Goal: Task Accomplishment & Management: Complete application form

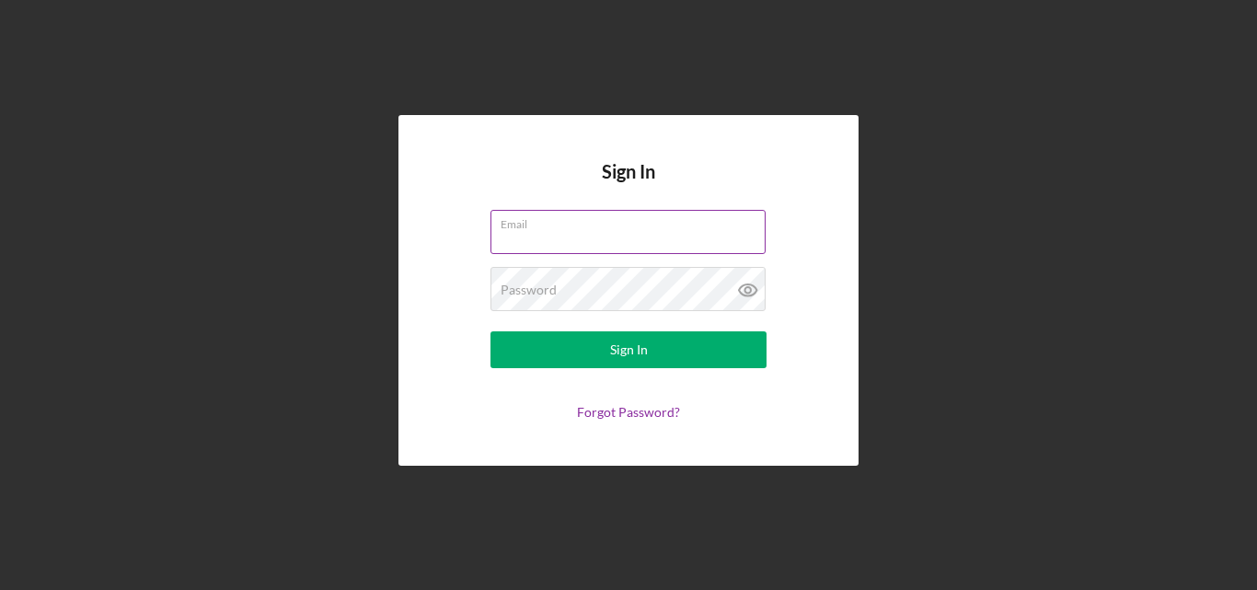
click at [714, 235] on input "Email" at bounding box center [628, 232] width 275 height 44
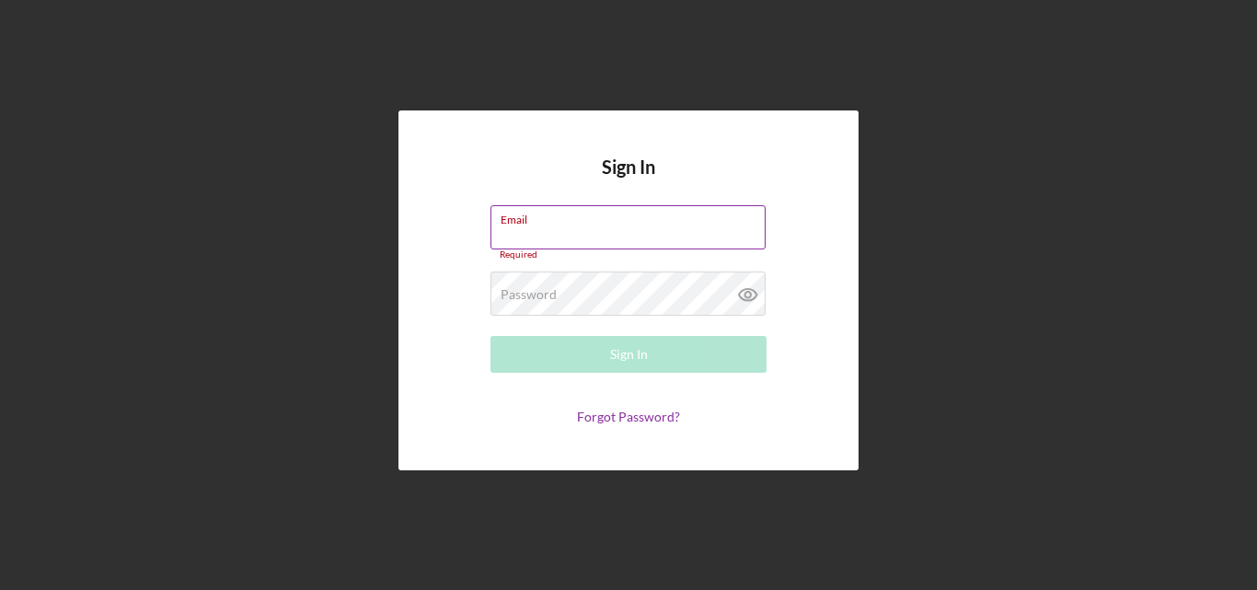
click at [541, 228] on div "Email Required" at bounding box center [629, 232] width 276 height 55
type input "[EMAIL_ADDRESS][DOMAIN_NAME]"
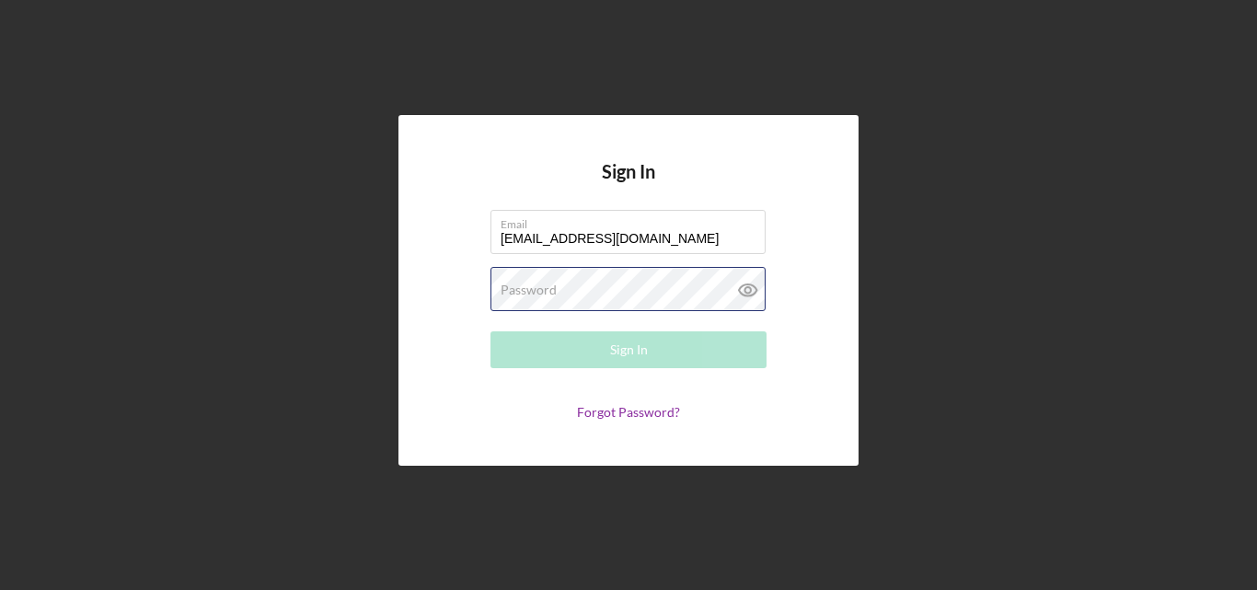
click at [618, 287] on div "Password Required" at bounding box center [629, 290] width 276 height 46
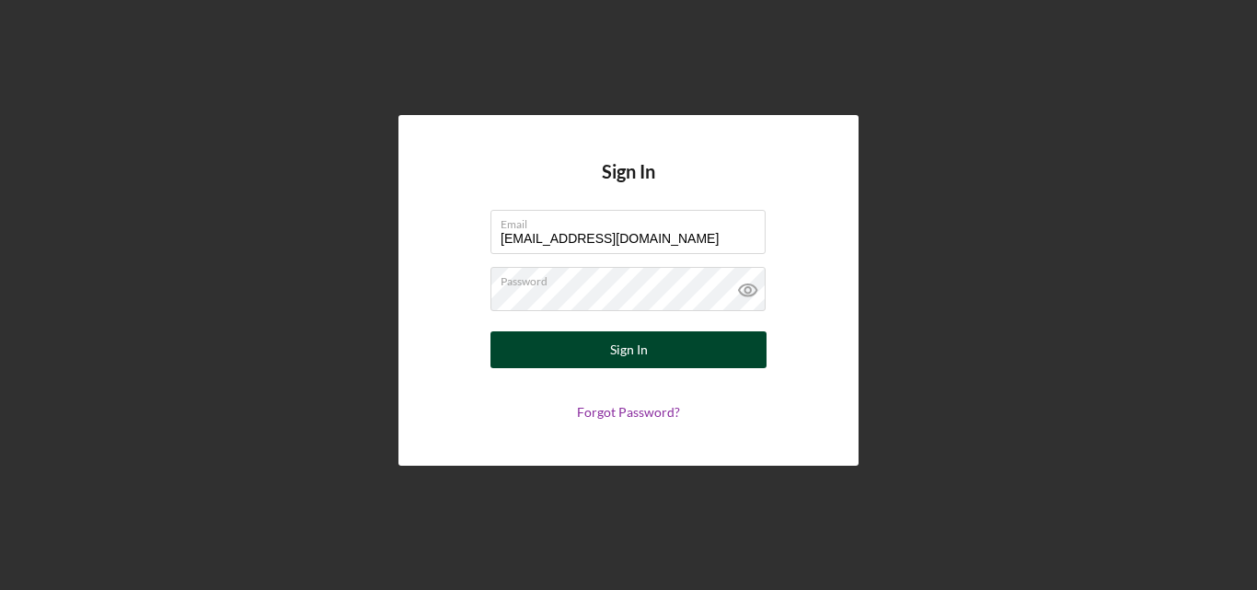
click at [623, 364] on div "Sign In" at bounding box center [629, 349] width 38 height 37
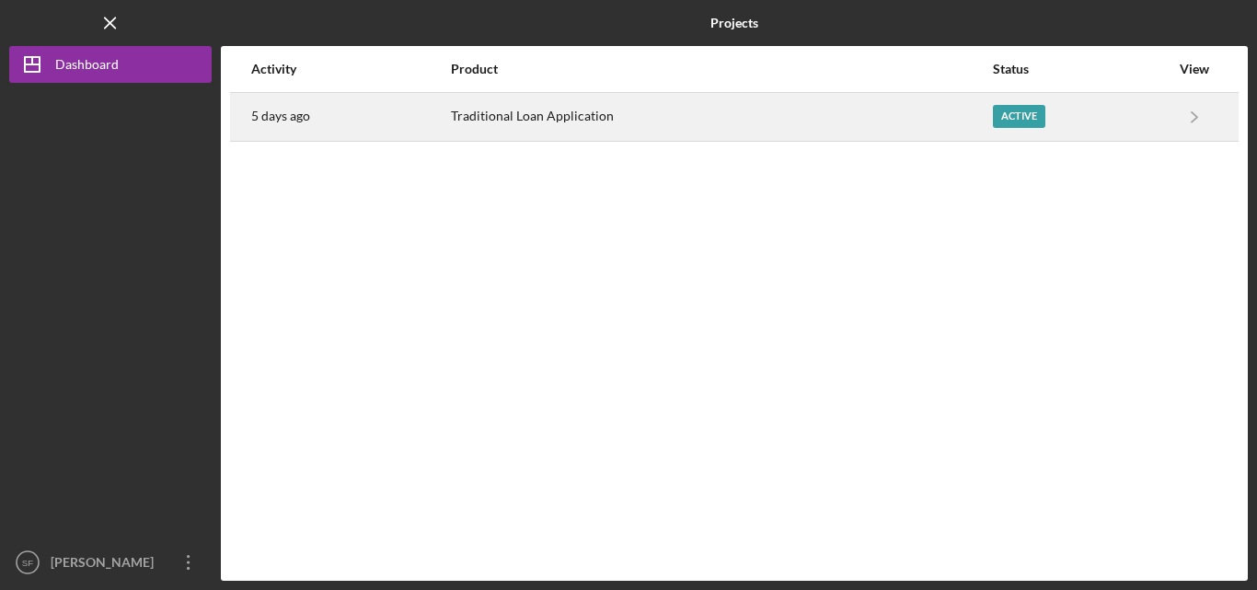
click at [1009, 119] on div "Active" at bounding box center [1019, 116] width 52 height 23
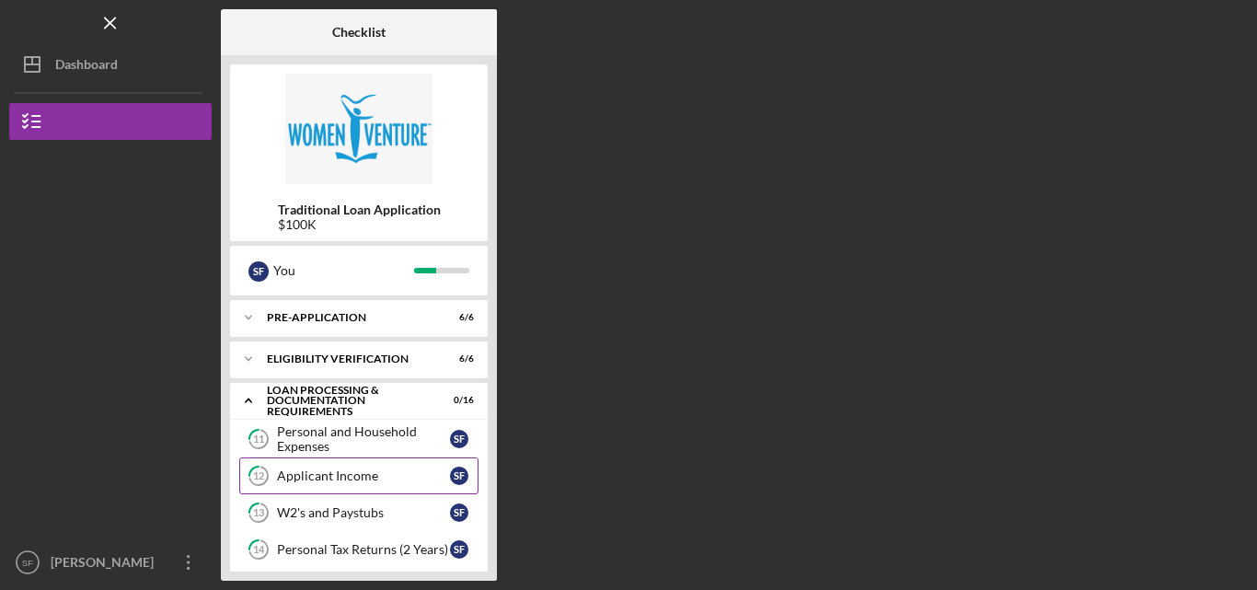
click at [404, 469] on div "Applicant Income" at bounding box center [363, 476] width 173 height 15
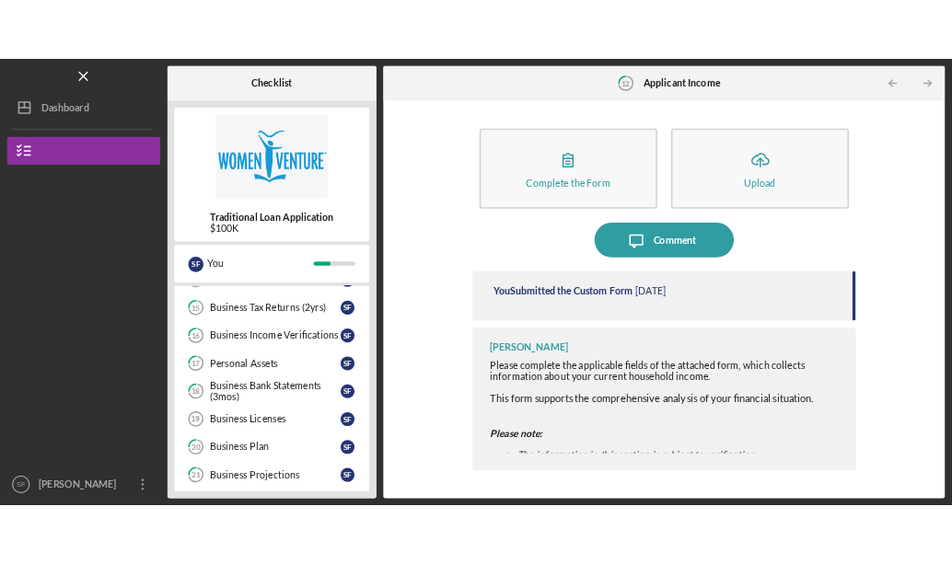
scroll to position [295, 0]
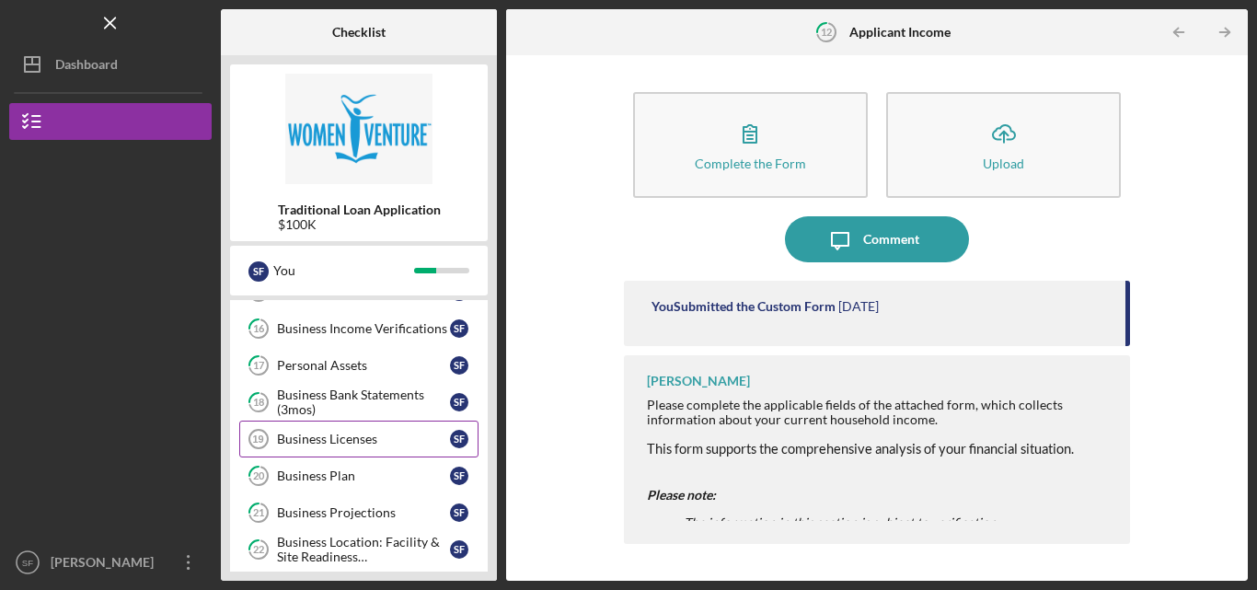
click at [359, 434] on div "Business Licenses" at bounding box center [363, 439] width 173 height 15
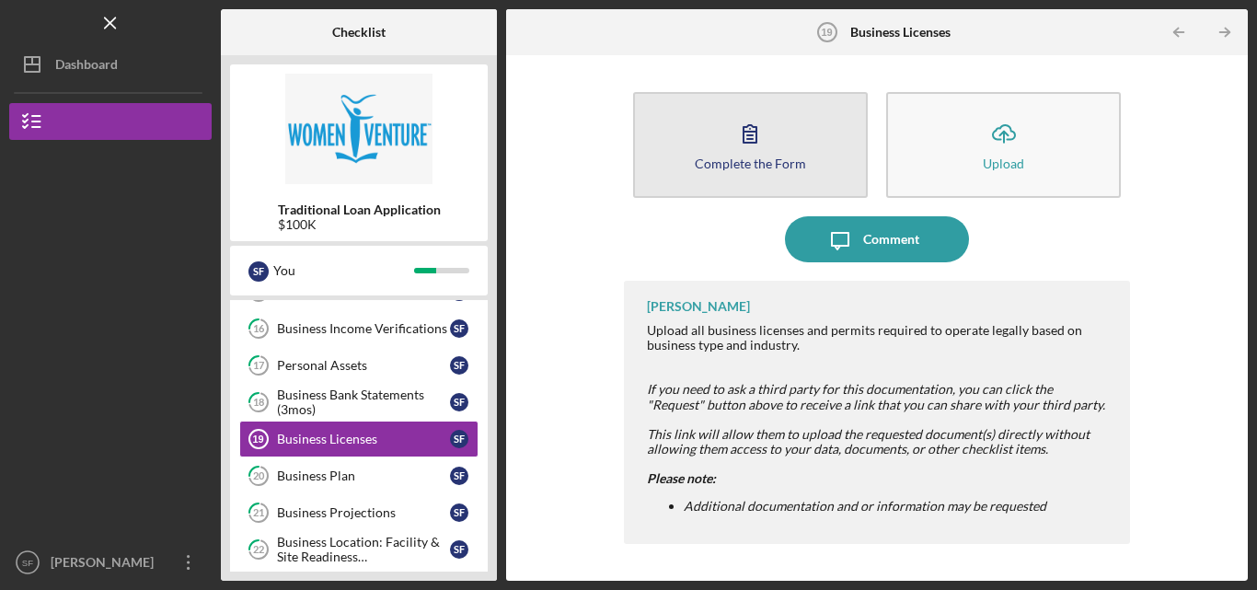
click at [704, 175] on button "Complete the Form Form" at bounding box center [750, 145] width 235 height 106
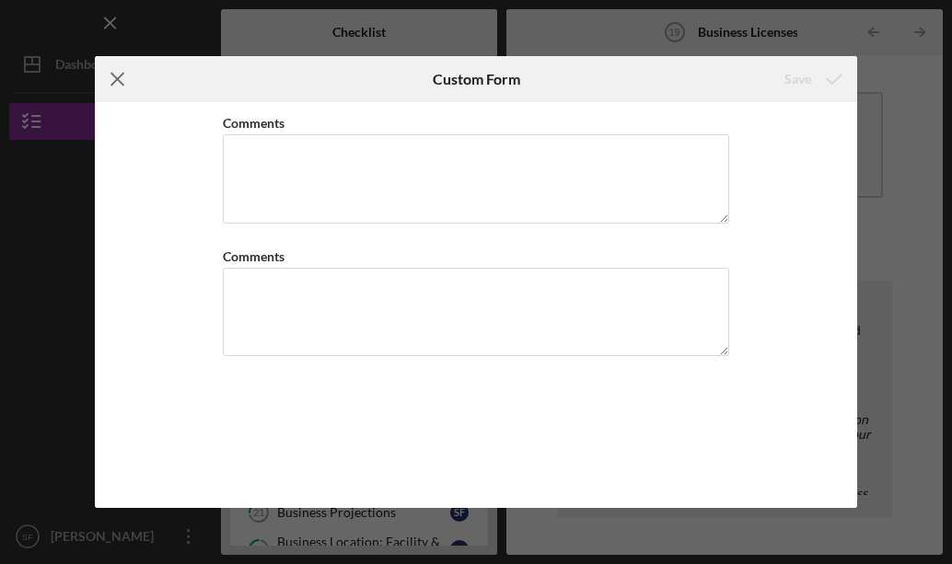
click at [123, 80] on icon "Icon/Menu Close" at bounding box center [118, 79] width 46 height 46
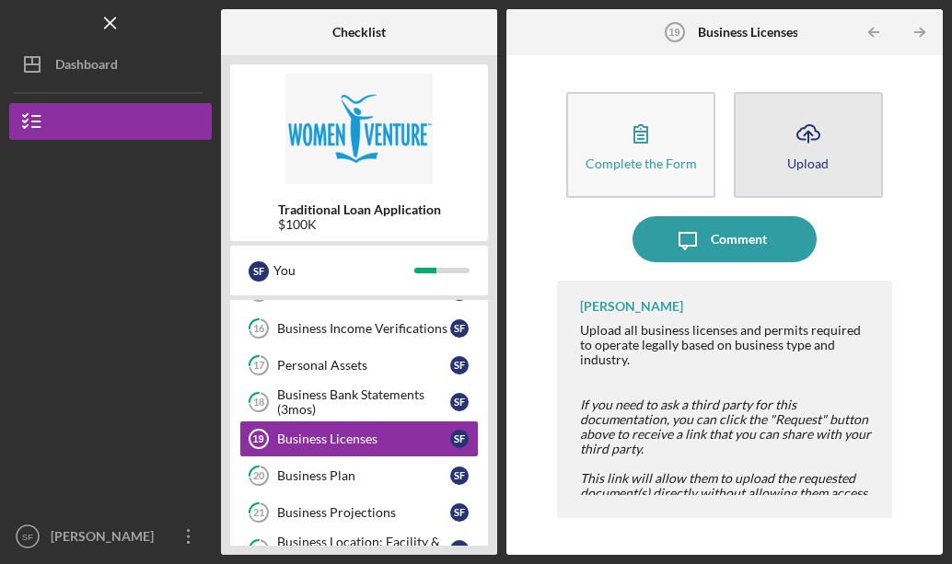
click at [769, 128] on button "Icon/Upload Upload" at bounding box center [808, 145] width 149 height 106
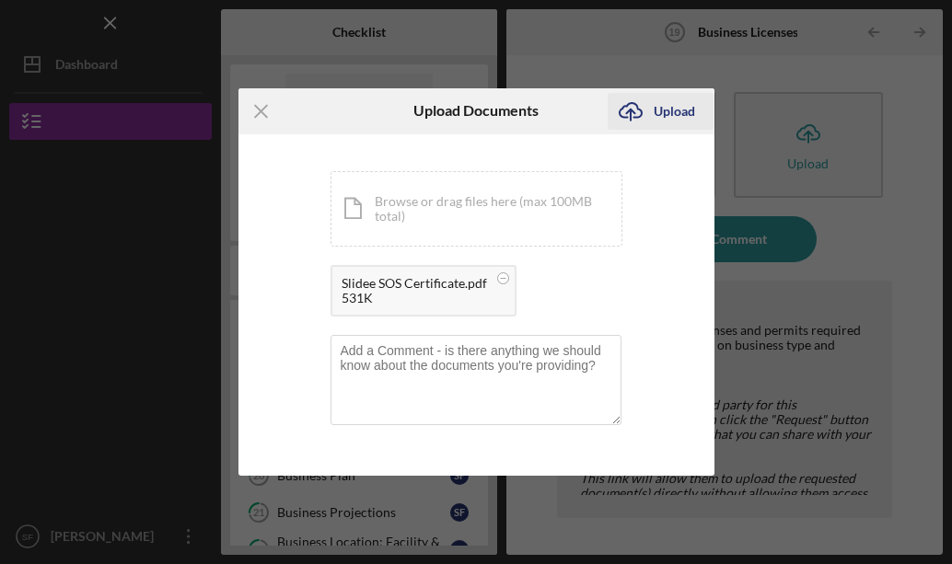
click at [683, 107] on div "Upload" at bounding box center [674, 111] width 41 height 37
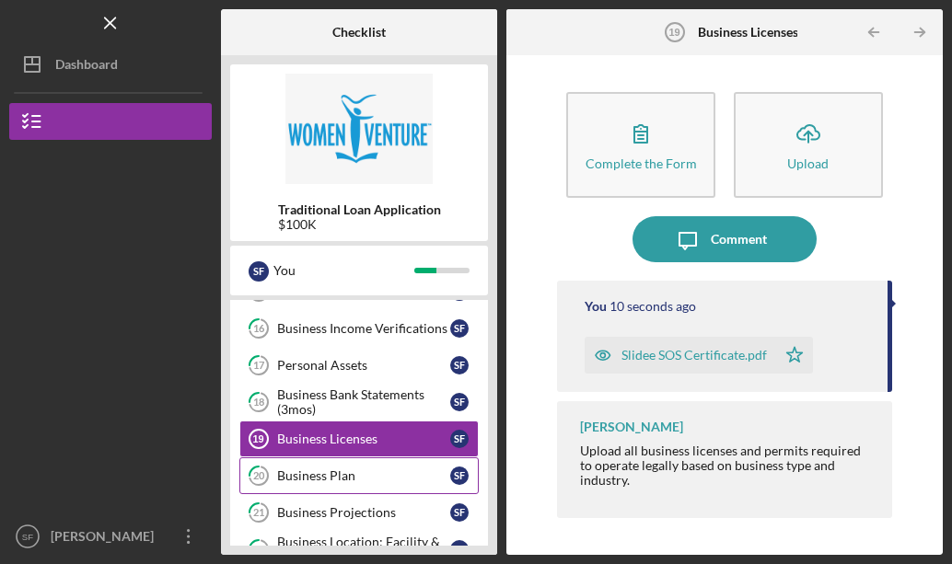
click at [357, 464] on link "20 Business Plan S F" at bounding box center [358, 475] width 239 height 37
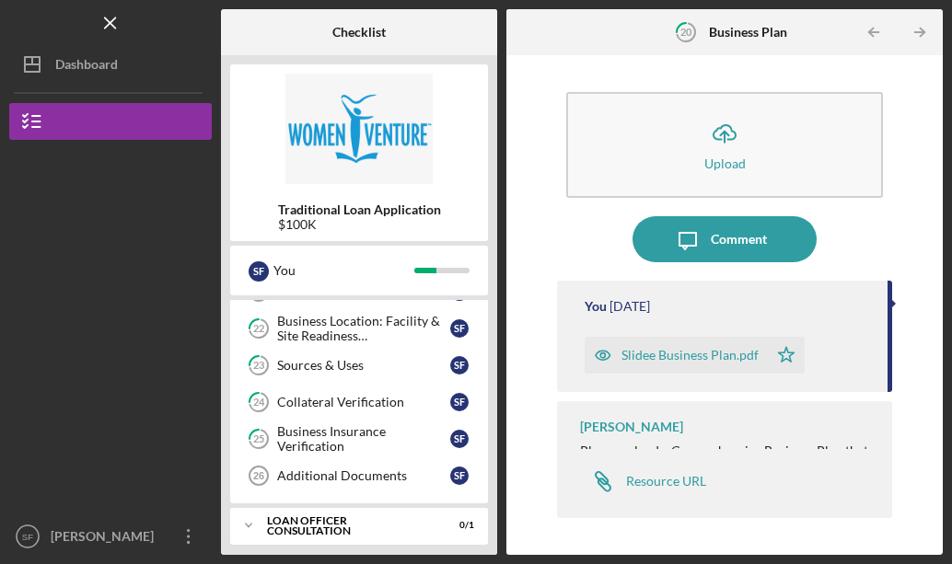
scroll to position [552, 0]
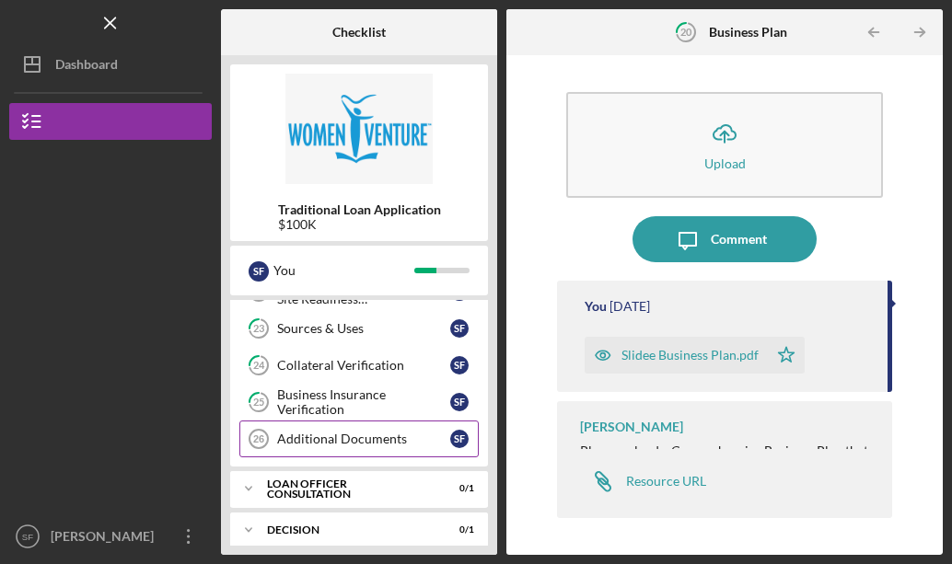
click at [345, 438] on div "Additional Documents" at bounding box center [363, 439] width 173 height 15
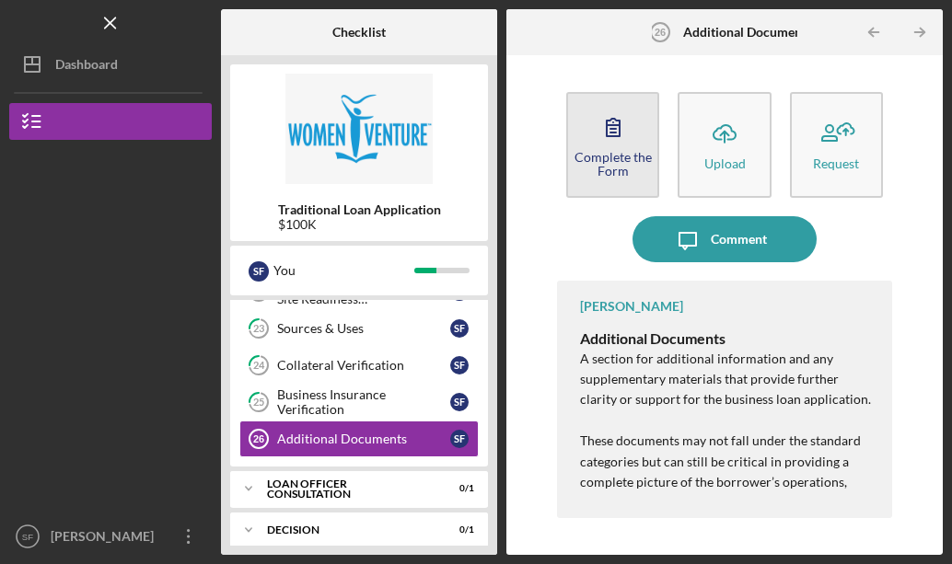
click at [613, 160] on div "Complete the Form" at bounding box center [612, 164] width 89 height 28
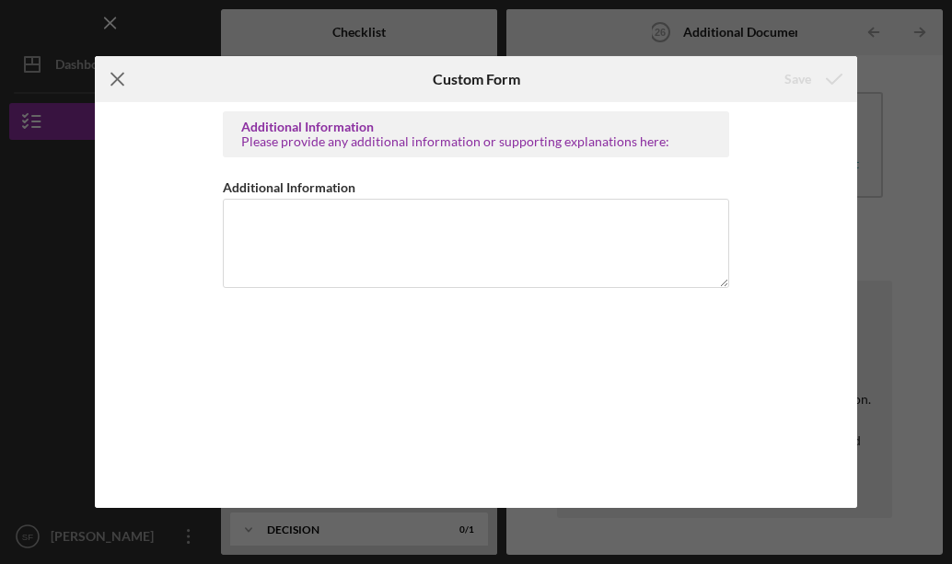
click at [117, 77] on line at bounding box center [118, 80] width 12 height 12
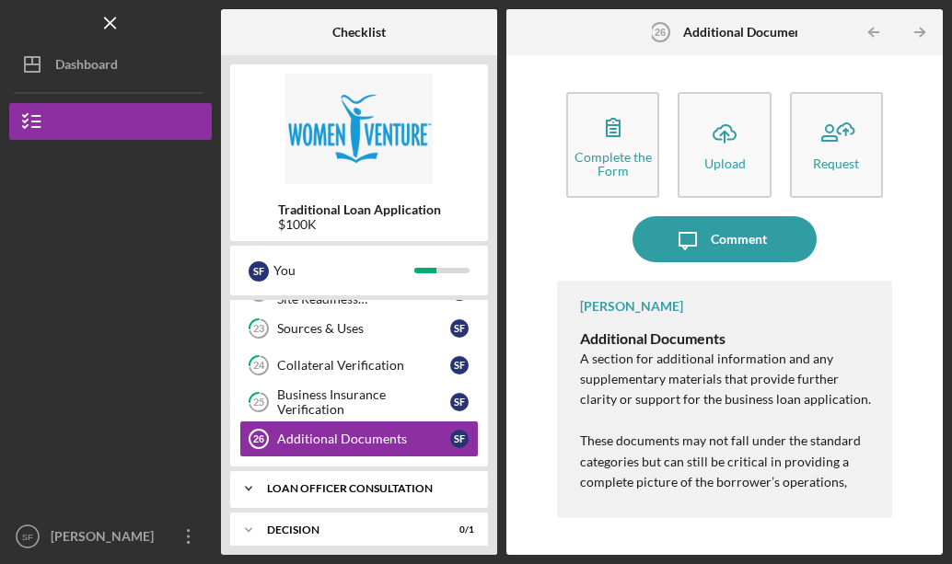
click at [341, 481] on div "Icon/Expander Loan Officer Consultation 0 / 1" at bounding box center [359, 488] width 258 height 37
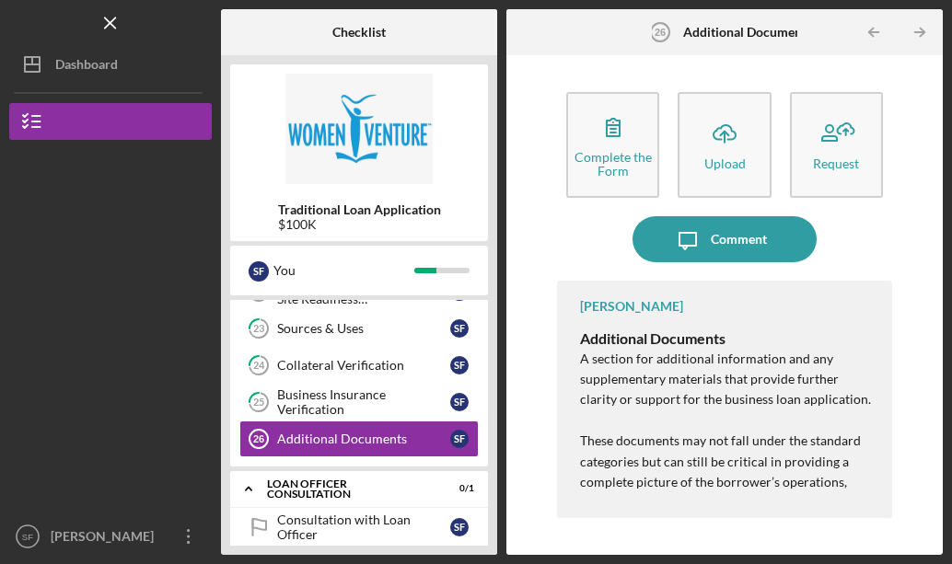
click at [334, 146] on img at bounding box center [359, 129] width 258 height 110
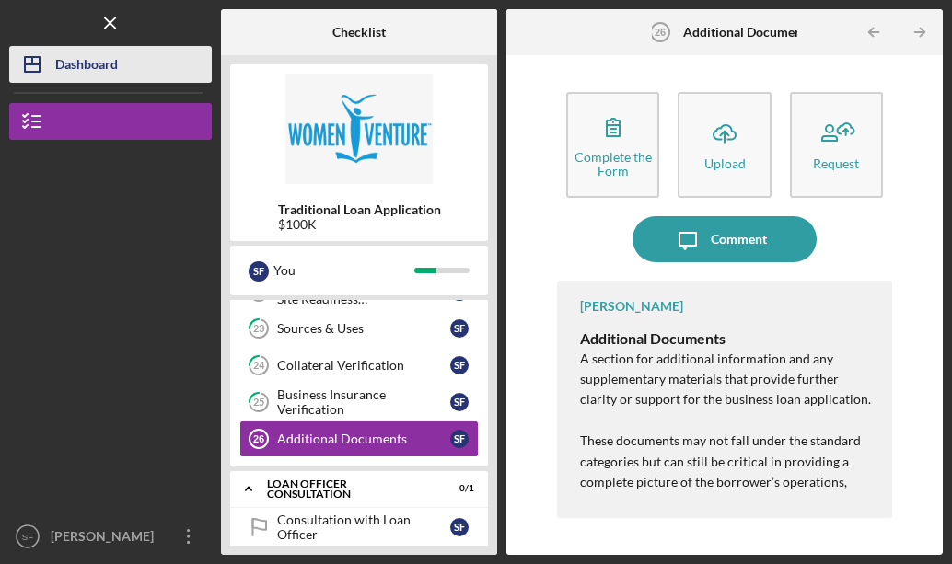
click at [95, 54] on div "Dashboard" at bounding box center [86, 66] width 63 height 41
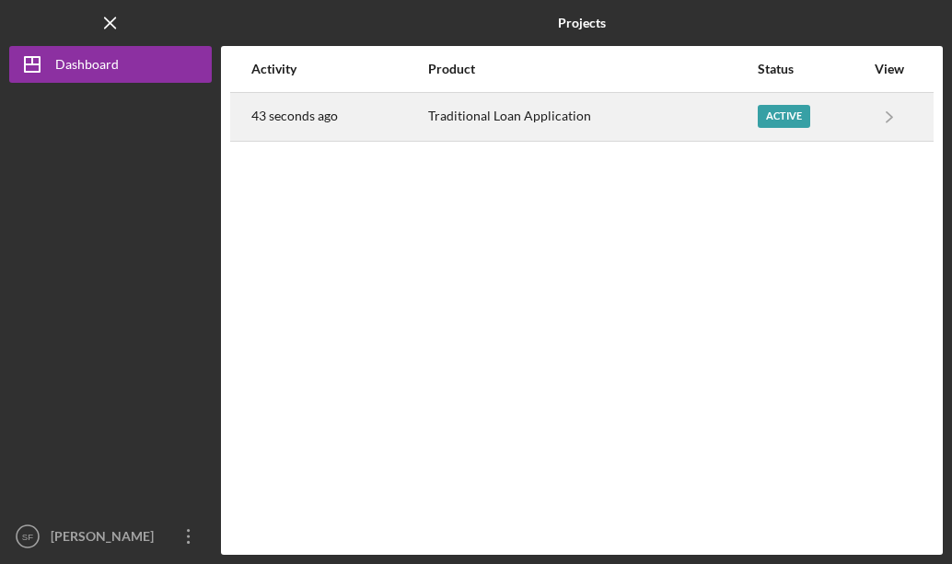
click at [783, 98] on div "Active" at bounding box center [811, 117] width 107 height 46
